Goal: Task Accomplishment & Management: Complete application form

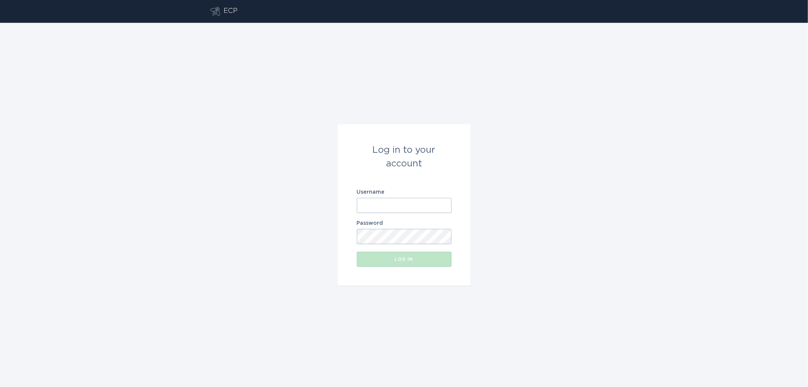
click at [388, 191] on label "Username" at bounding box center [404, 191] width 95 height 5
click at [388, 198] on input "Username" at bounding box center [404, 205] width 95 height 15
click at [384, 203] on input "Username" at bounding box center [404, 205] width 95 height 15
type input "[EMAIL_ADDRESS][DOMAIN_NAME]"
click at [379, 255] on button "Log in" at bounding box center [404, 258] width 95 height 15
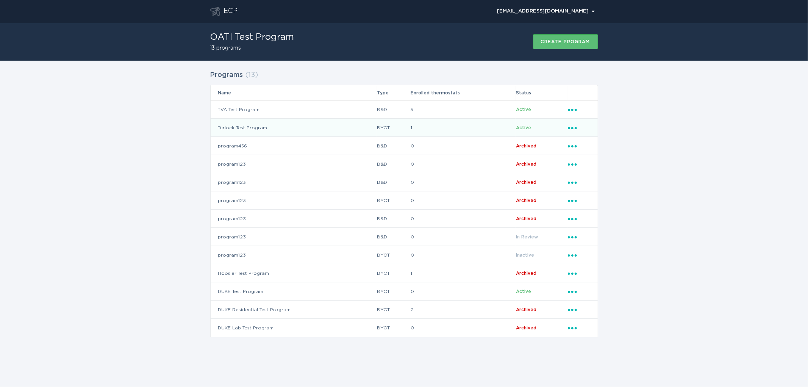
click at [249, 128] on td "Turlock Test Program" at bounding box center [294, 128] width 166 height 18
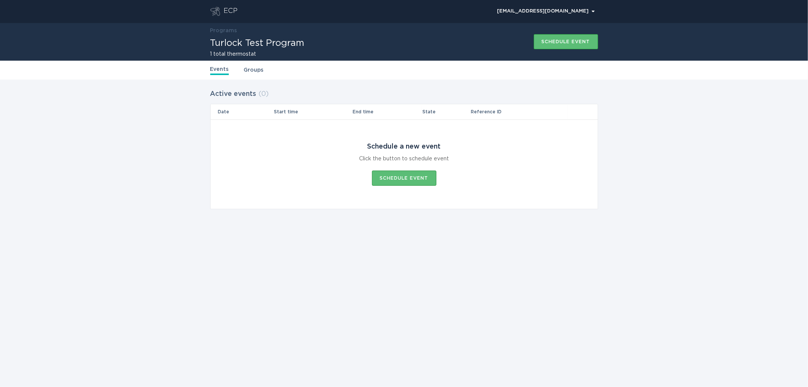
click at [249, 75] on div "Events Groups" at bounding box center [404, 70] width 388 height 19
click at [254, 71] on link "Groups" at bounding box center [254, 70] width 20 height 8
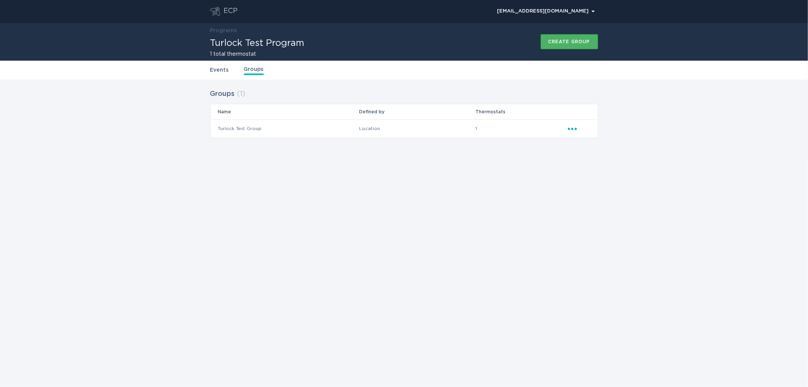
click at [570, 40] on div "Create group" at bounding box center [569, 41] width 42 height 5
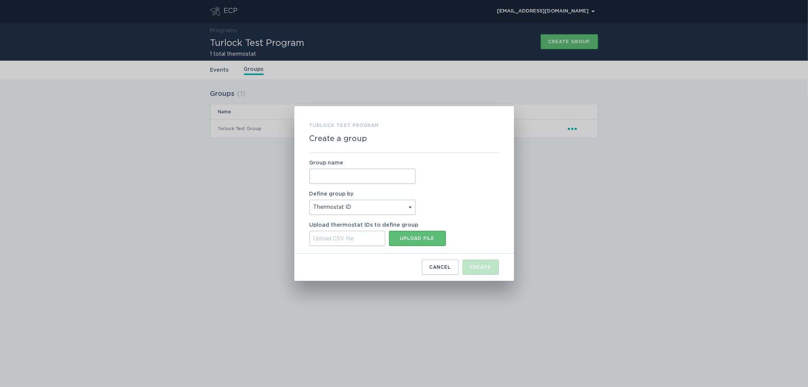
click at [366, 182] on input "Group name" at bounding box center [362, 176] width 106 height 15
type input "TID Test Group"
click at [413, 242] on button "Upload file" at bounding box center [417, 238] width 57 height 15
type input "C:\fakepath\criteriaa.csv"
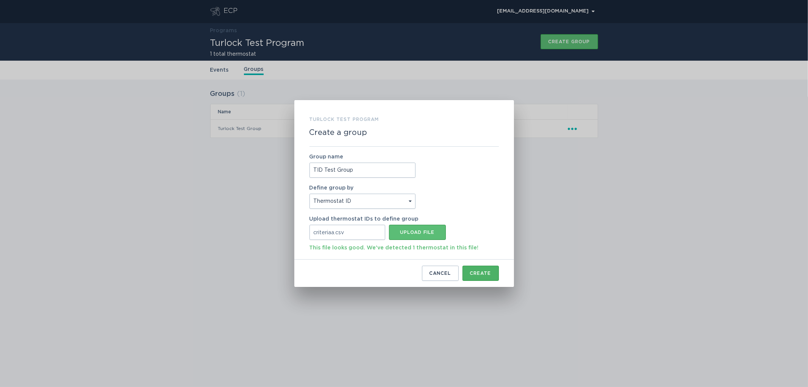
click at [475, 272] on div "Create" at bounding box center [480, 273] width 21 height 5
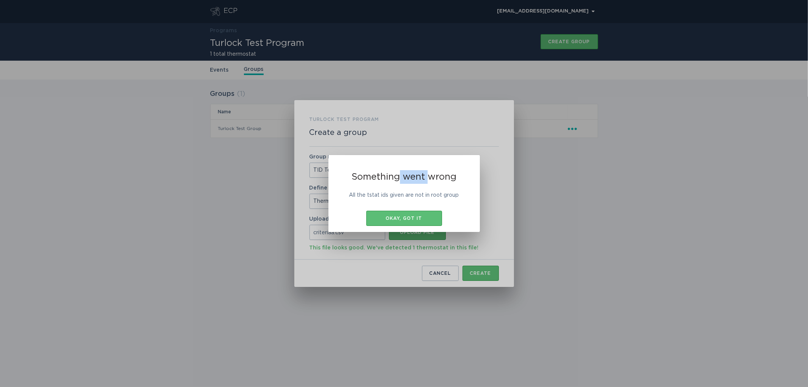
drag, startPoint x: 400, startPoint y: 162, endPoint x: 426, endPoint y: 122, distance: 47.9
click at [426, 122] on div "Something went wrong All the tstat ids given are not in root group Okay, got it" at bounding box center [404, 193] width 808 height 387
click at [405, 177] on h2 "Something went wrong" at bounding box center [404, 177] width 121 height 14
click at [596, 261] on div "Something went wrong All the tstat ids given are not in root group Okay, got it" at bounding box center [404, 193] width 808 height 387
click at [590, 263] on div "Something went wrong All the tstat ids given are not in root group Okay, got it" at bounding box center [404, 193] width 808 height 387
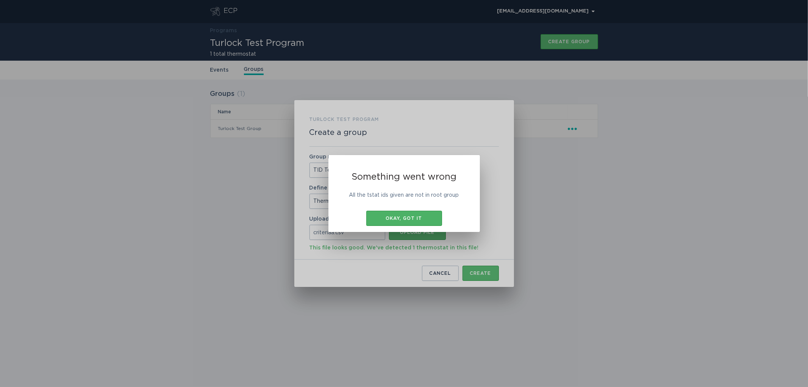
click at [596, 261] on div "Something went wrong All the tstat ids given are not in root group Okay, got it" at bounding box center [404, 193] width 808 height 387
click at [590, 263] on div "Something went wrong All the tstat ids given are not in root group Okay, got it" at bounding box center [404, 193] width 808 height 387
click at [596, 261] on div "Something went wrong All the tstat ids given are not in root group Okay, got it" at bounding box center [404, 193] width 808 height 387
click at [590, 263] on div "Something went wrong All the tstat ids given are not in root group Okay, got it" at bounding box center [404, 193] width 808 height 387
click at [596, 261] on div "Something went wrong All the tstat ids given are not in root group Okay, got it" at bounding box center [404, 193] width 808 height 387
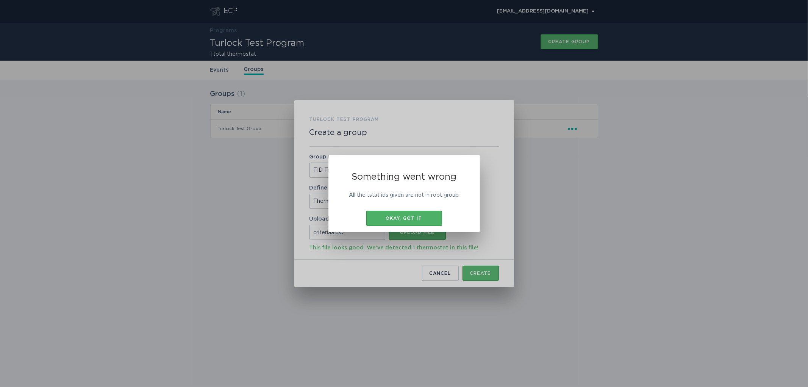
click at [590, 263] on div "Something went wrong All the tstat ids given are not in root group Okay, got it" at bounding box center [404, 193] width 808 height 387
click at [520, 311] on div "Something went wrong All the tstat ids given are not in root group Okay, got it" at bounding box center [404, 193] width 808 height 387
click at [389, 220] on div "Okay, got it" at bounding box center [404, 218] width 68 height 5
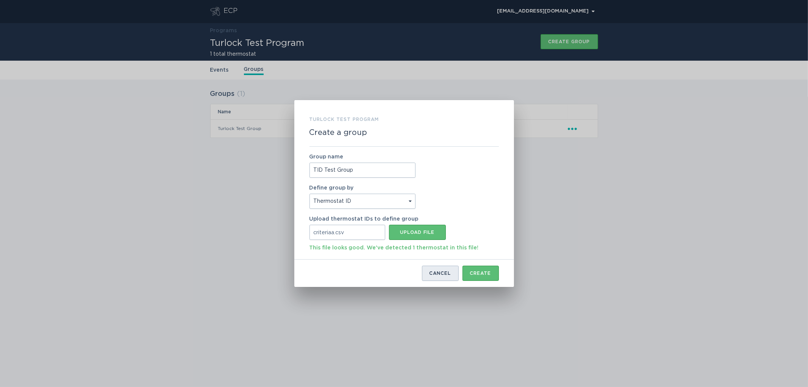
click at [436, 272] on div "Cancel" at bounding box center [440, 273] width 22 height 5
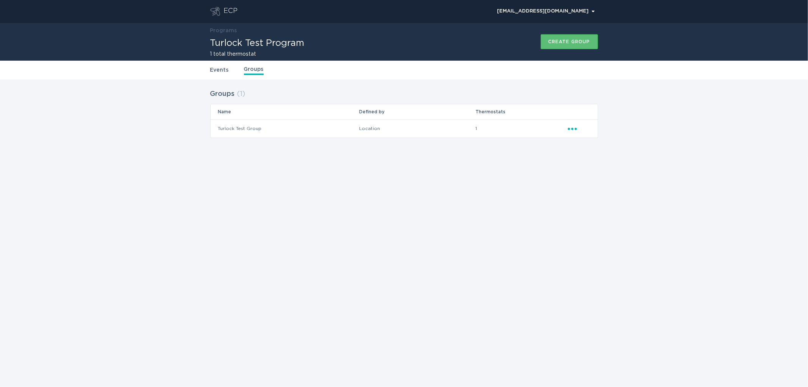
click at [247, 130] on td "Turlock Test Group" at bounding box center [285, 128] width 148 height 18
click at [572, 129] on icon "Popover menu" at bounding box center [572, 129] width 9 height 2
click at [595, 192] on div "Download thermostat CSV" at bounding box center [607, 193] width 79 height 17
click at [210, 69] on link "Events" at bounding box center [219, 70] width 19 height 8
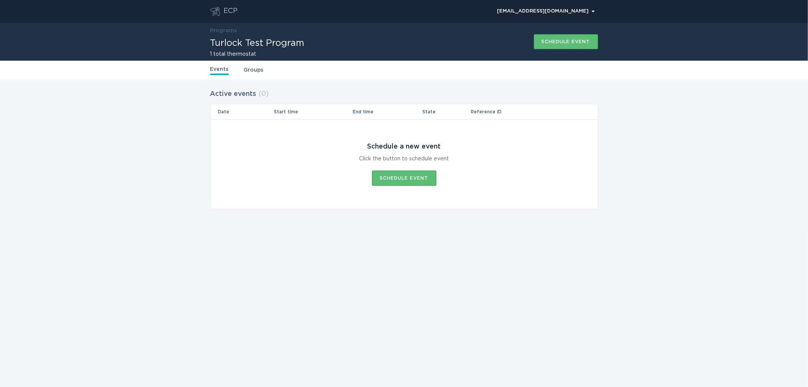
click at [225, 31] on link "Programs" at bounding box center [223, 30] width 27 height 5
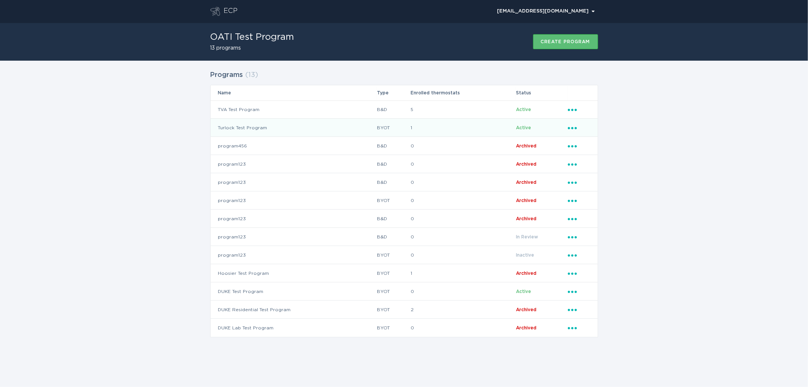
click at [243, 128] on td "Turlock Test Program" at bounding box center [294, 128] width 166 height 18
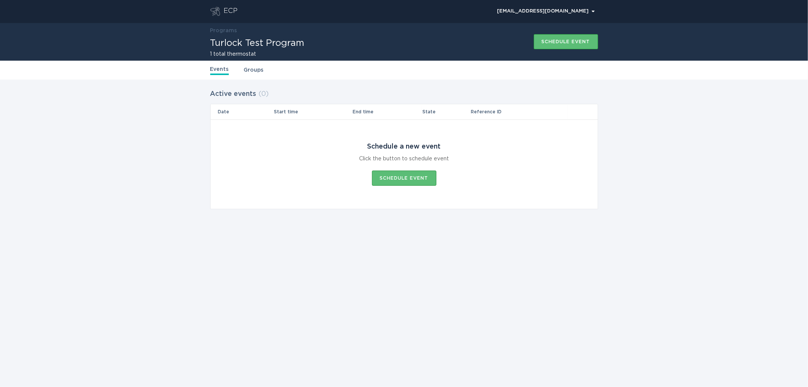
click at [247, 70] on link "Groups" at bounding box center [254, 70] width 20 height 8
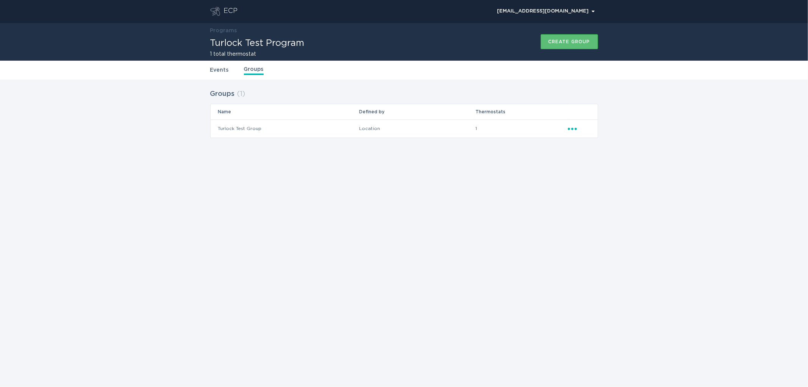
click at [221, 70] on link "Events" at bounding box center [219, 70] width 19 height 8
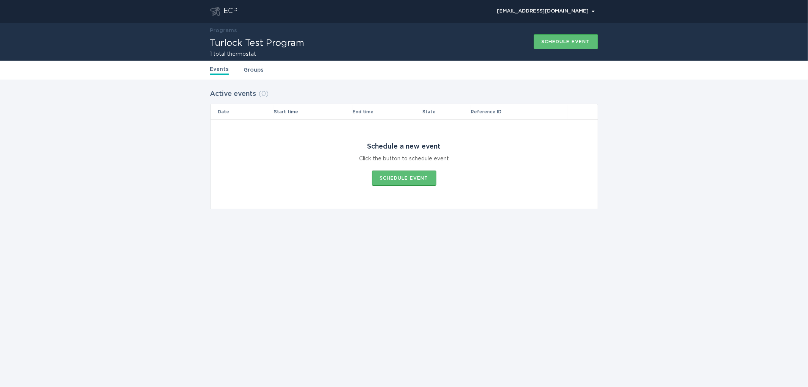
click at [251, 70] on link "Groups" at bounding box center [254, 70] width 20 height 8
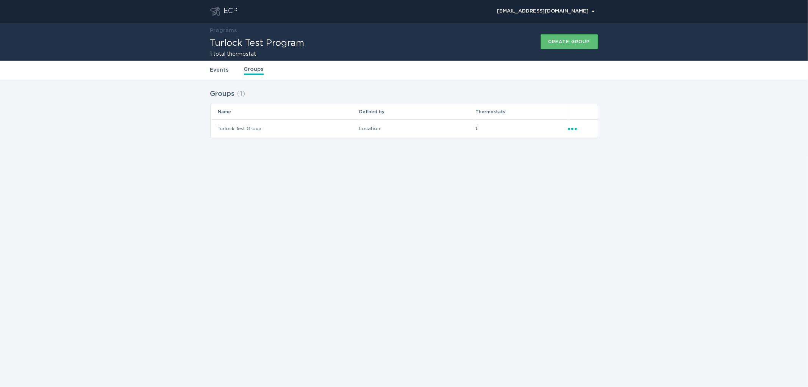
click at [228, 71] on link "Events" at bounding box center [219, 70] width 19 height 8
